Goal: Task Accomplishment & Management: Manage account settings

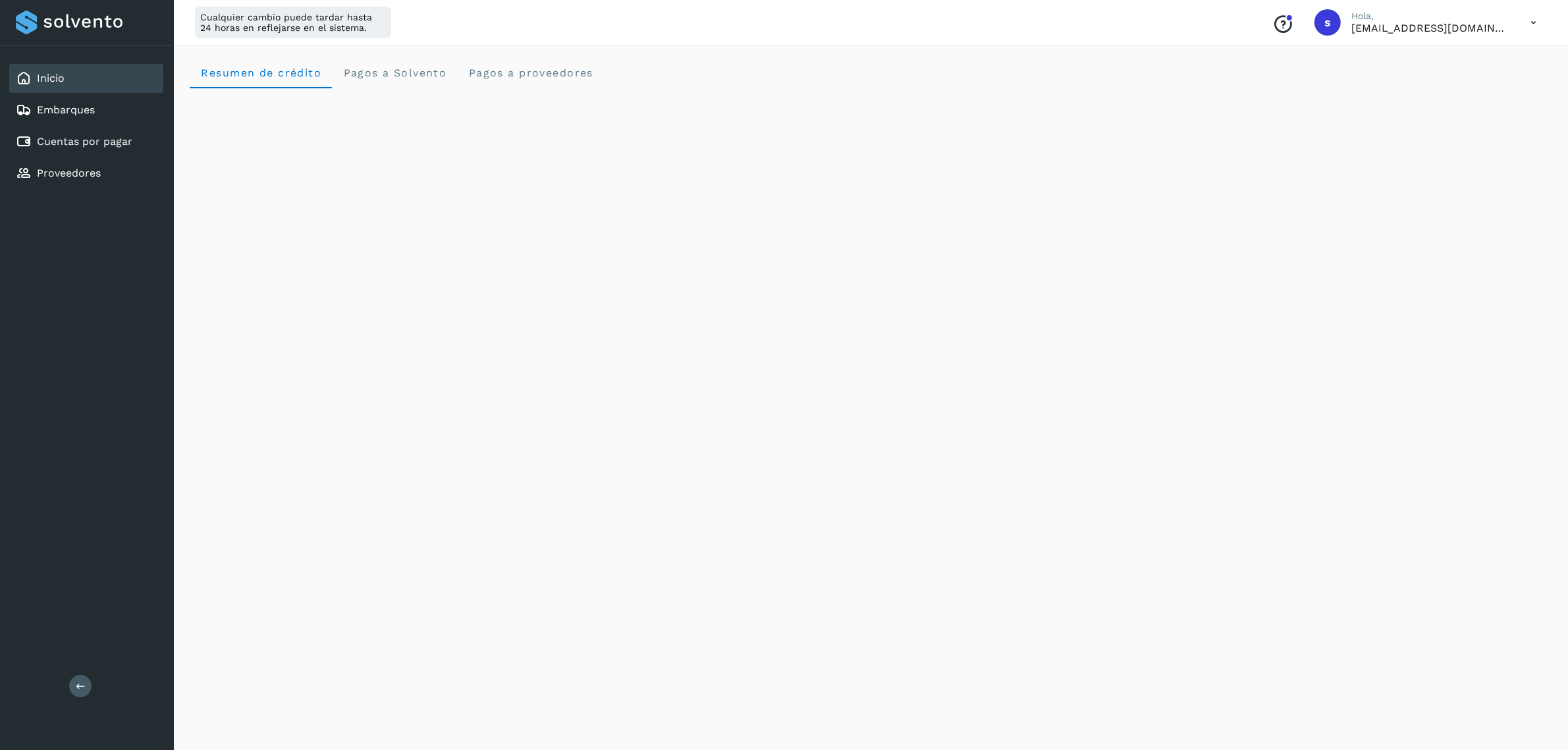
click at [1522, 22] on icon at bounding box center [1533, 23] width 27 height 27
click at [1438, 81] on div "Cerrar sesión" at bounding box center [1468, 85] width 157 height 25
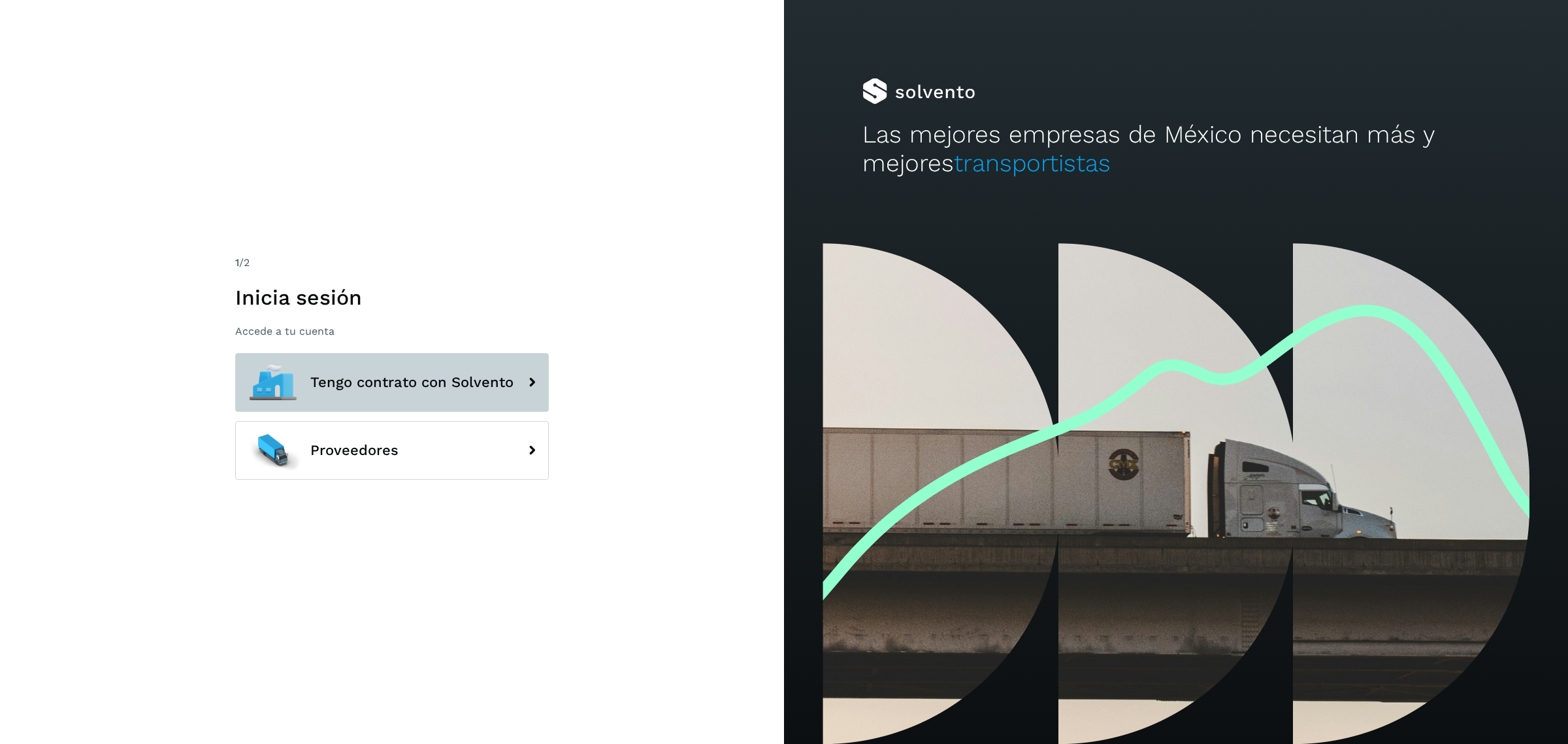
click at [342, 381] on span "Tengo contrato con Solvento" at bounding box center [412, 382] width 203 height 16
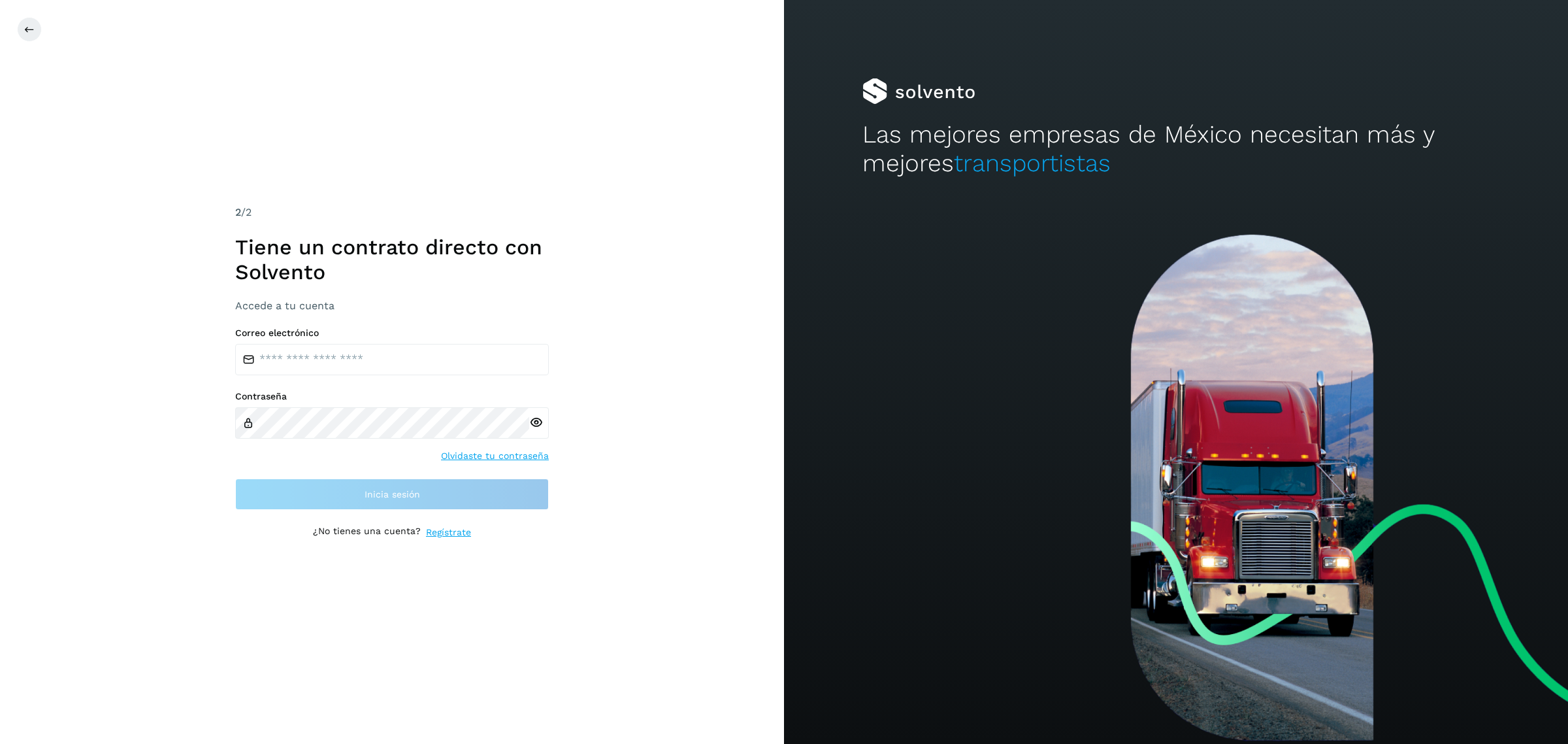
click at [377, 383] on div "Correo electrónico Contraseña Olvidaste tu contraseña Inicia sesión" at bounding box center [391, 418] width 313 height 182
click at [325, 351] on input "email" at bounding box center [391, 359] width 313 height 31
type input "**********"
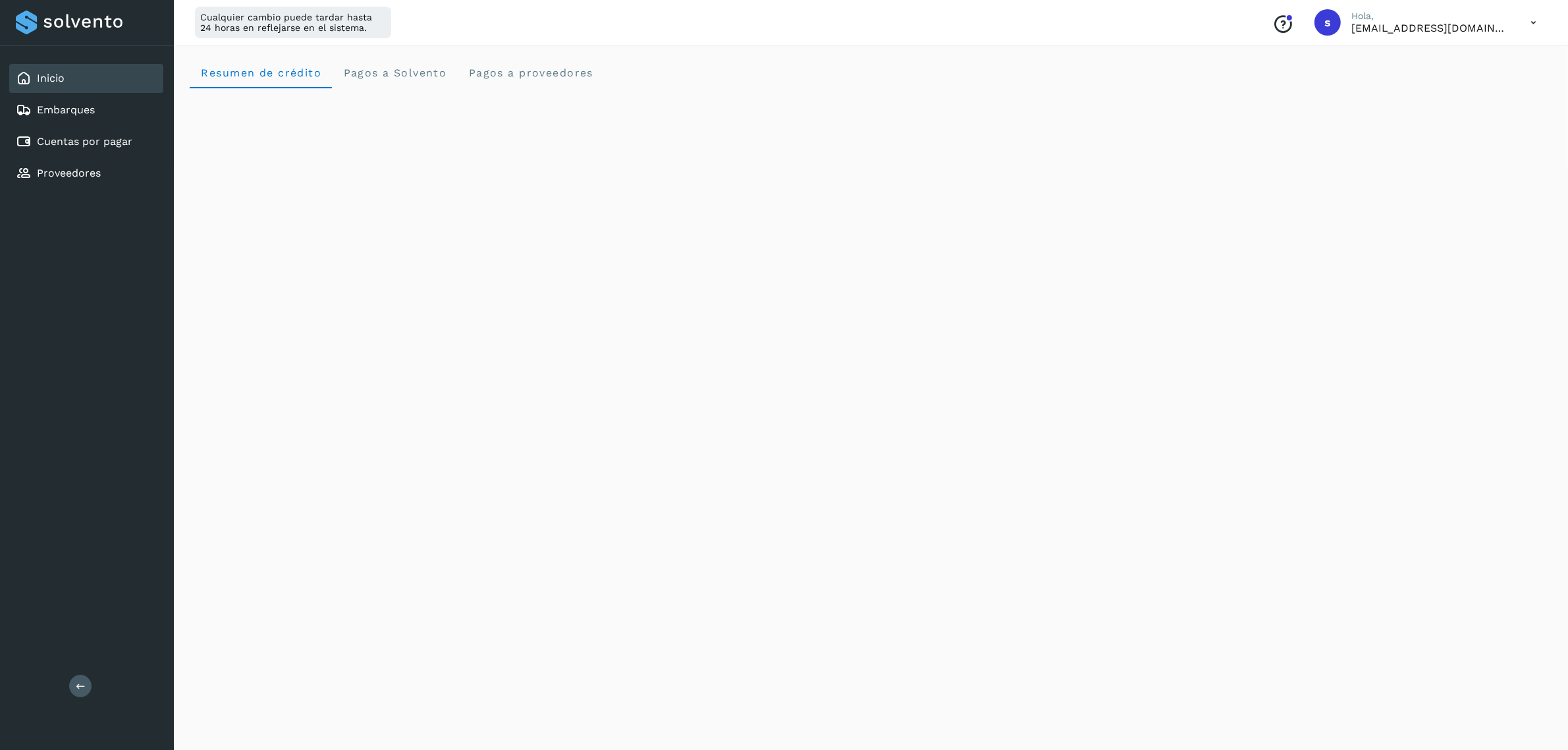
click at [1529, 25] on icon at bounding box center [1533, 23] width 27 height 27
click at [1436, 84] on div "Cerrar sesión" at bounding box center [1468, 85] width 157 height 25
